Goal: Task Accomplishment & Management: Manage account settings

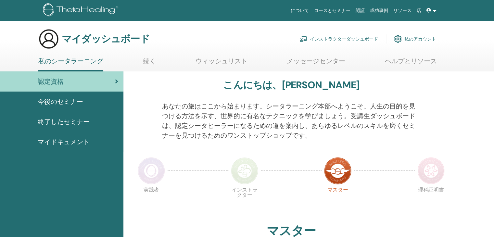
click at [341, 40] on font "インストラクターダッシュボード" at bounding box center [344, 39] width 68 height 6
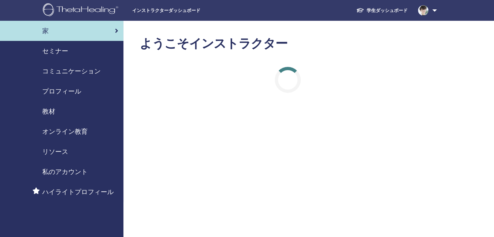
click at [48, 53] on font "セミナー" at bounding box center [55, 51] width 26 height 8
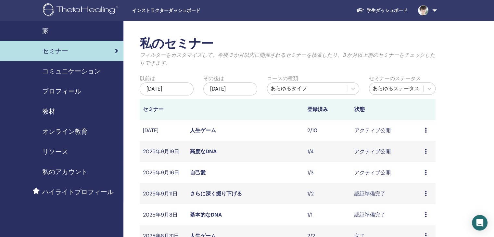
click at [426, 175] on icon at bounding box center [426, 172] width 2 height 5
click at [420, 200] on font "参加者" at bounding box center [417, 200] width 16 height 7
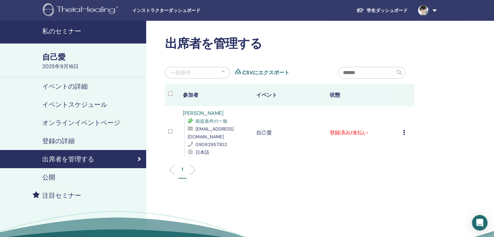
click at [406, 129] on div "登録をキャンセルする 自動認証しない 支払済みとしてマーク 未払いとしてマーク 欠席としてマーク 完了して認証する 証明書をダウンロード" at bounding box center [407, 133] width 8 height 8
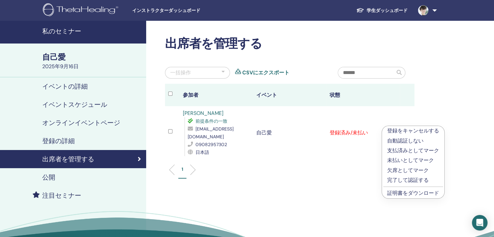
click at [412, 179] on font "完了して認証する" at bounding box center [408, 180] width 42 height 7
